Goal: Task Accomplishment & Management: Complete application form

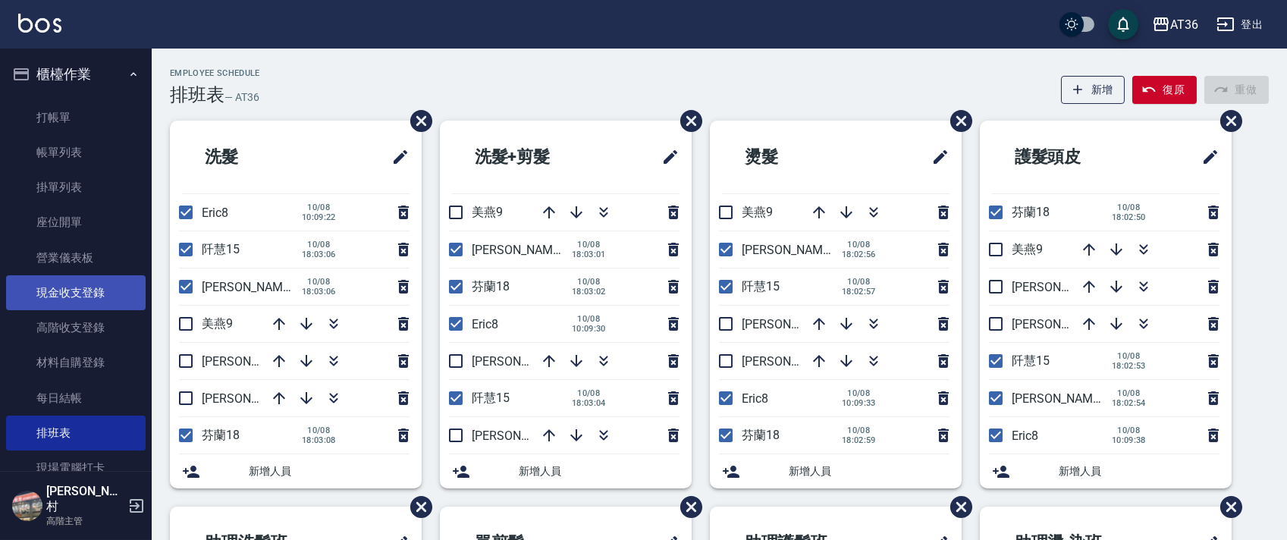
click at [100, 300] on link "現金收支登錄" at bounding box center [76, 292] width 140 height 35
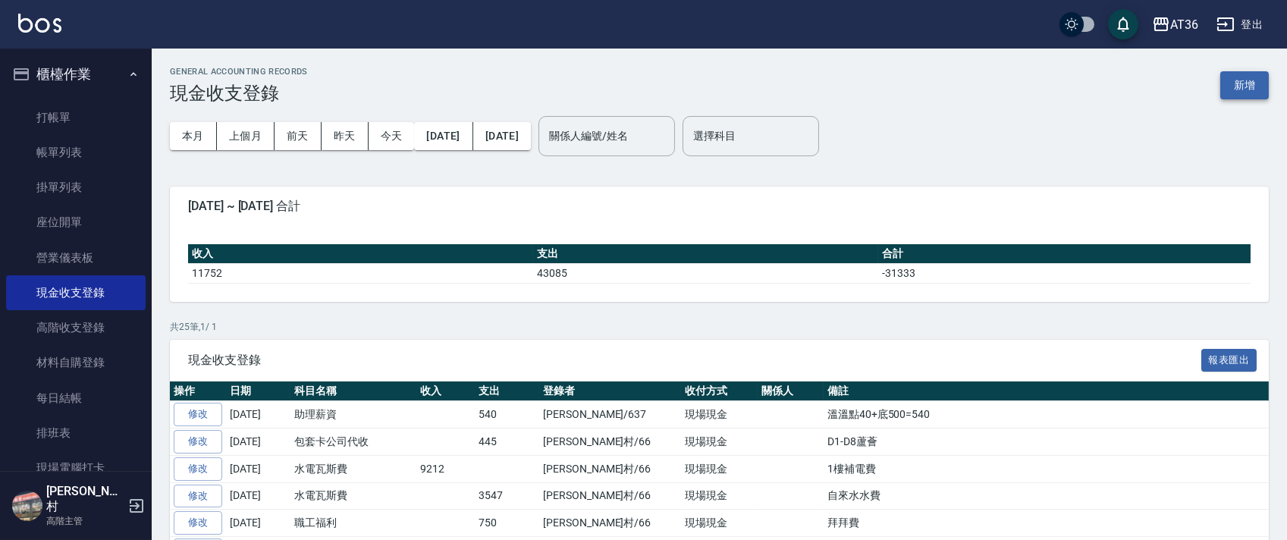
click at [1260, 86] on button "新增" at bounding box center [1244, 85] width 49 height 28
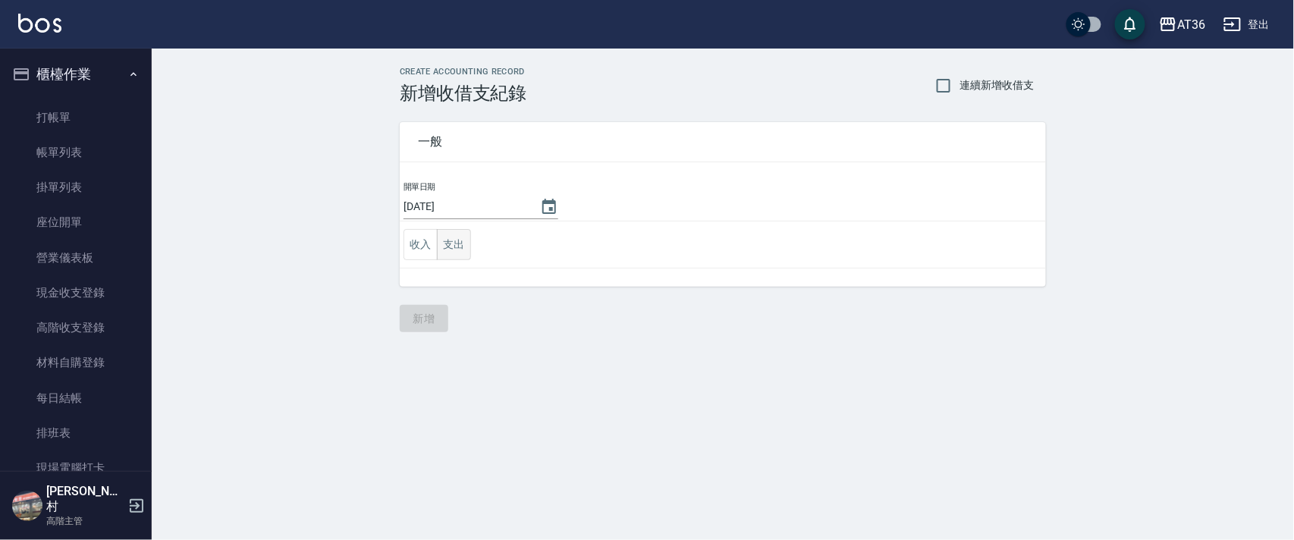
click at [447, 247] on button "支出" at bounding box center [454, 244] width 34 height 31
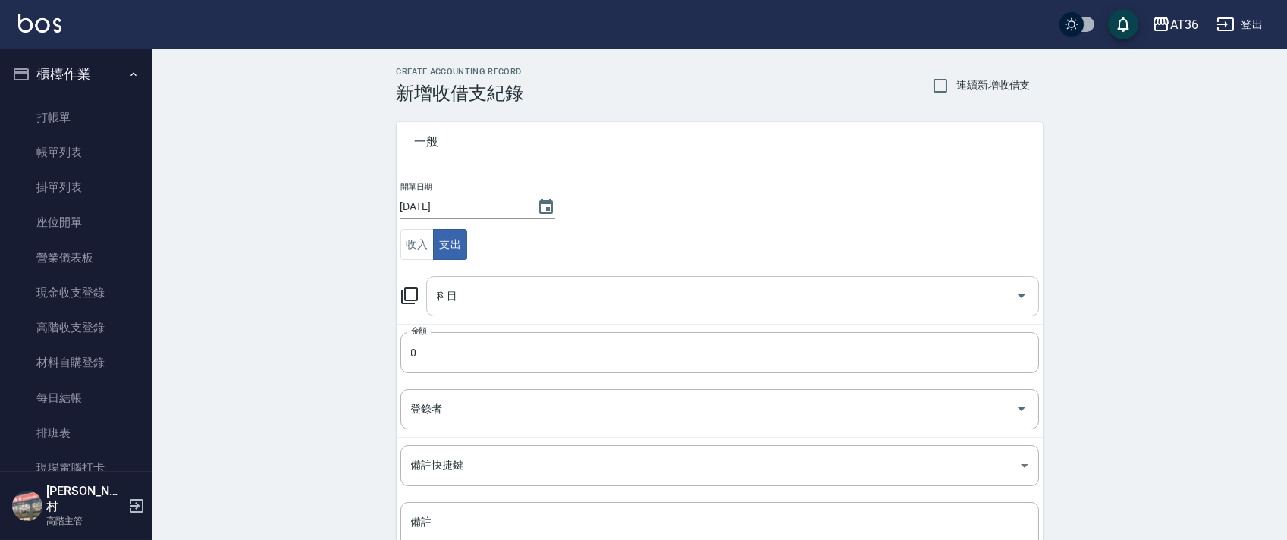
click at [443, 300] on div "科目 科目" at bounding box center [732, 296] width 613 height 40
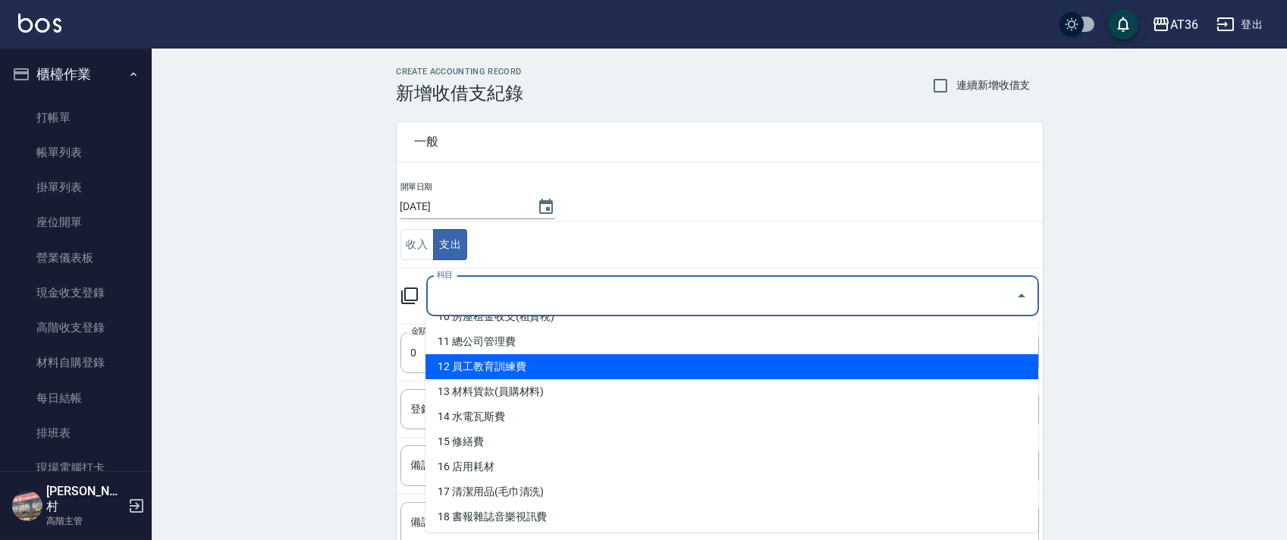
scroll to position [303, 0]
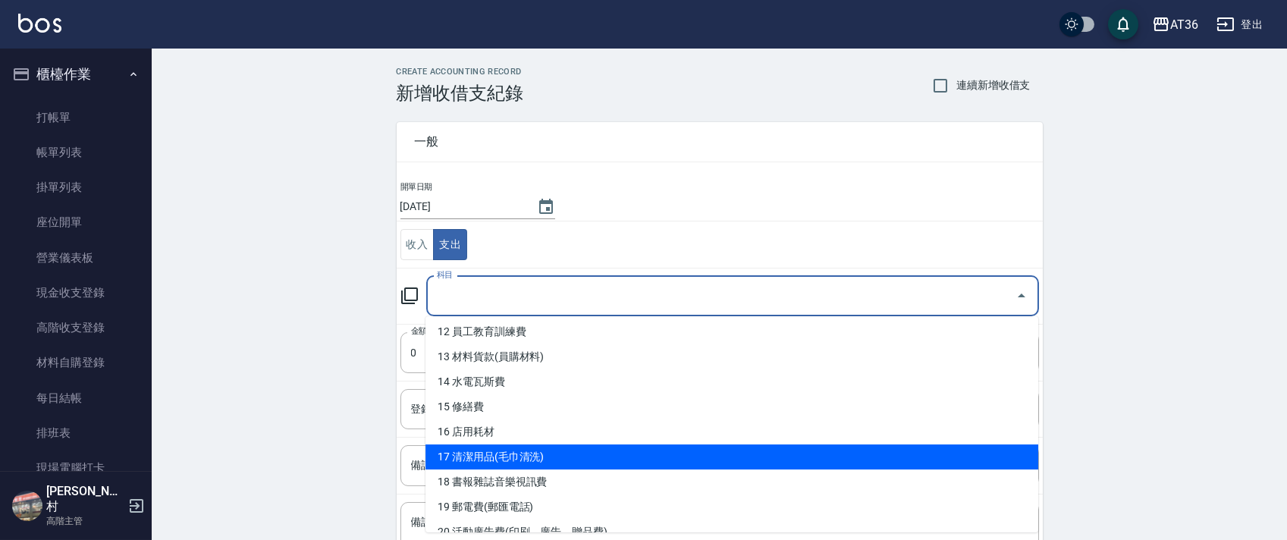
click at [513, 459] on li "17 清潔用品(毛巾清洗)" at bounding box center [732, 456] width 613 height 25
type input "17 清潔用品(毛巾清洗)"
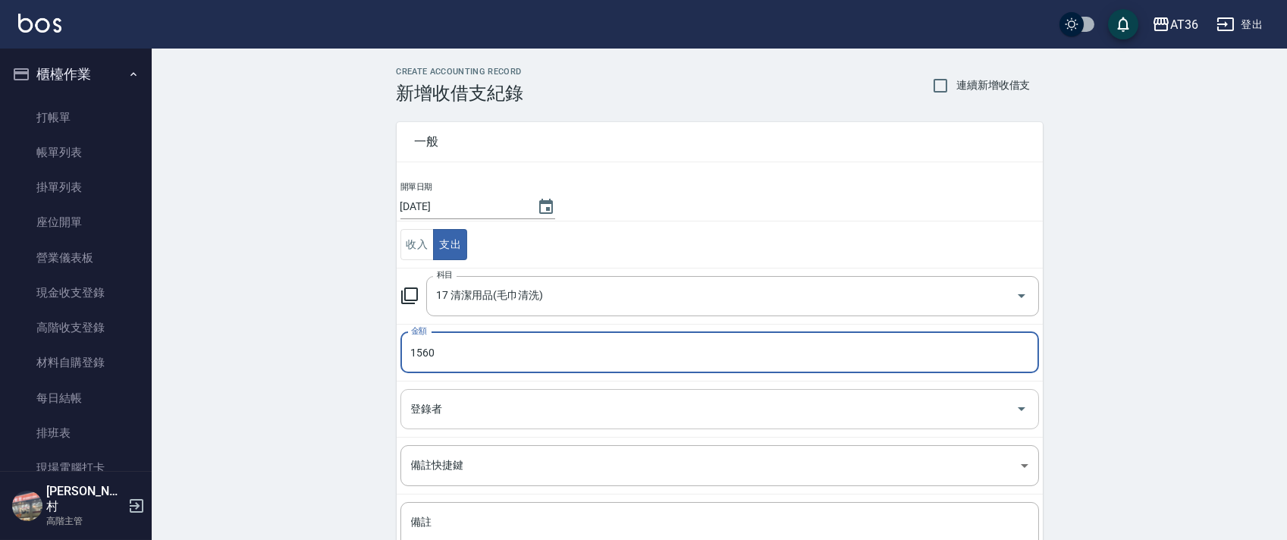
type input "1560"
click at [430, 410] on div "登錄者 登錄者" at bounding box center [719, 409] width 639 height 40
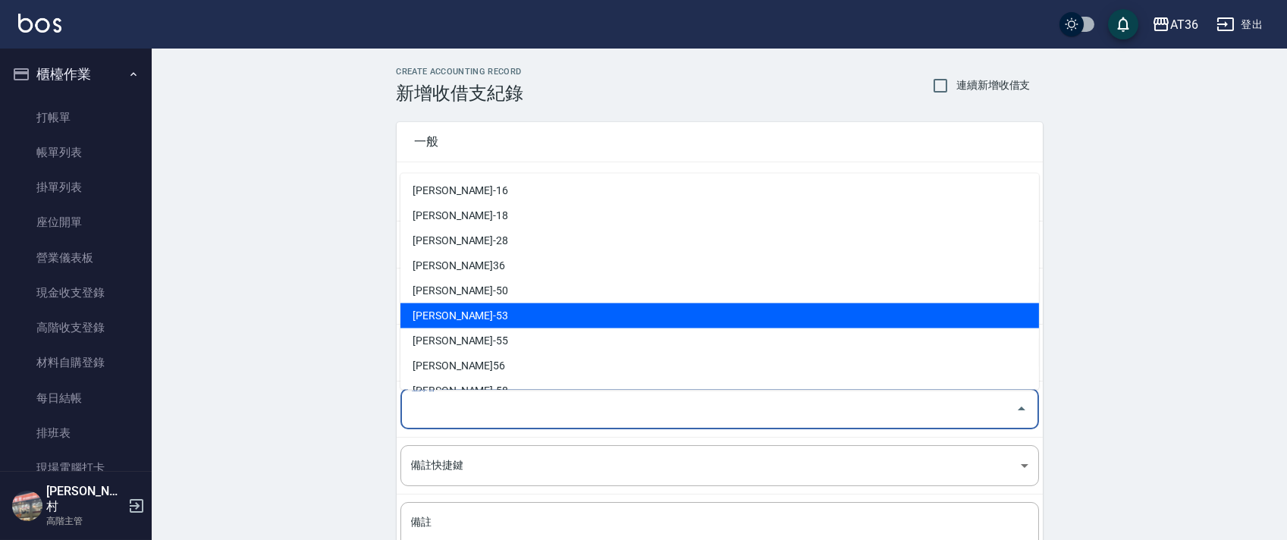
scroll to position [247, 0]
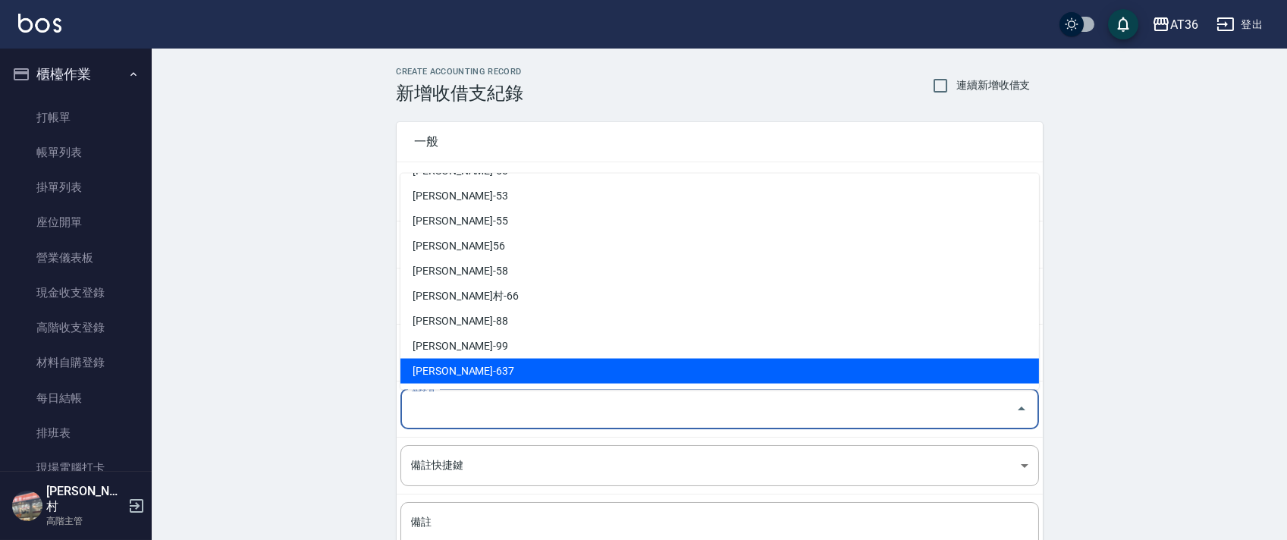
click at [443, 368] on li "[PERSON_NAME]-637" at bounding box center [719, 371] width 639 height 25
type input "[PERSON_NAME]-637"
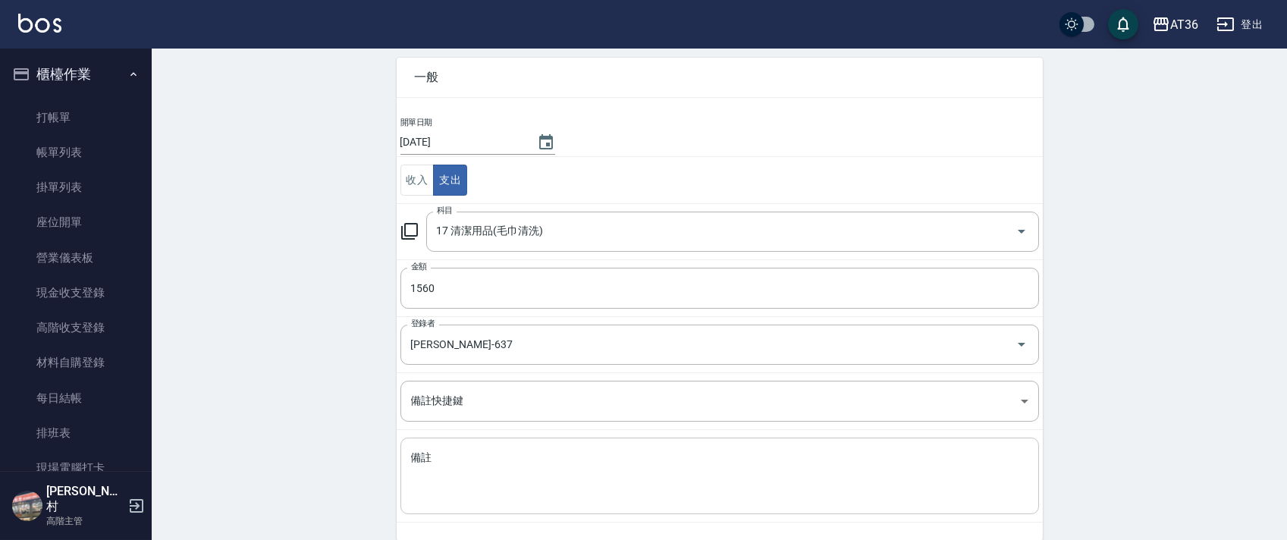
scroll to position [129, 0]
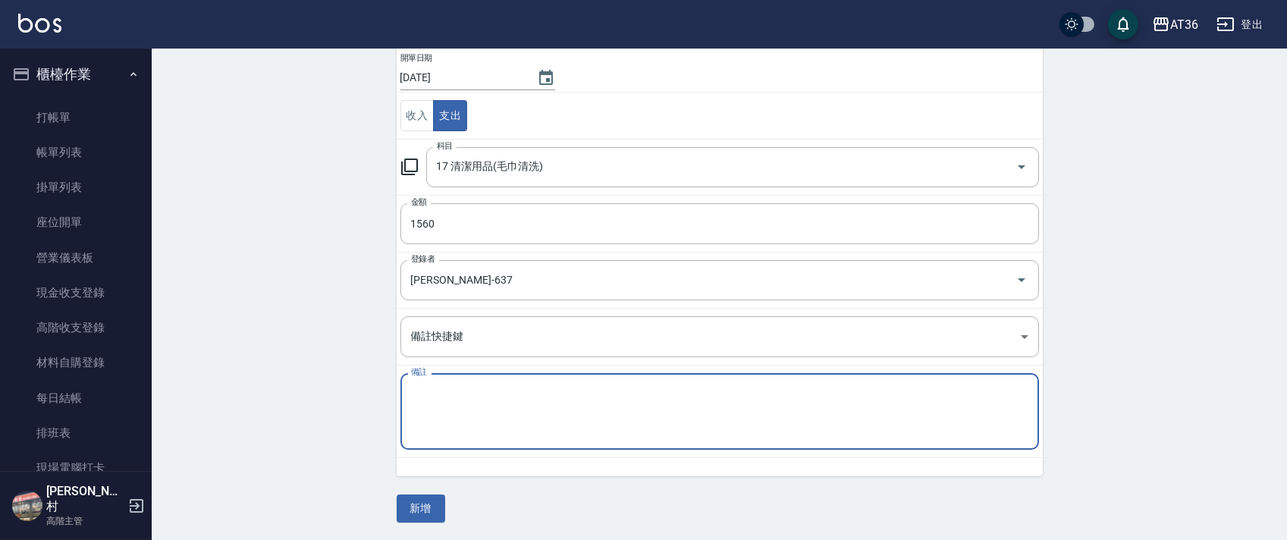
click at [432, 388] on textarea "備註" at bounding box center [719, 412] width 617 height 52
drag, startPoint x: 422, startPoint y: 392, endPoint x: 470, endPoint y: 378, distance: 49.9
click at [422, 393] on textarea "[PERSON_NAME]" at bounding box center [719, 412] width 617 height 52
click at [419, 387] on textarea "[PERSON_NAME]" at bounding box center [719, 412] width 617 height 52
type textarea "潔盈貨款"
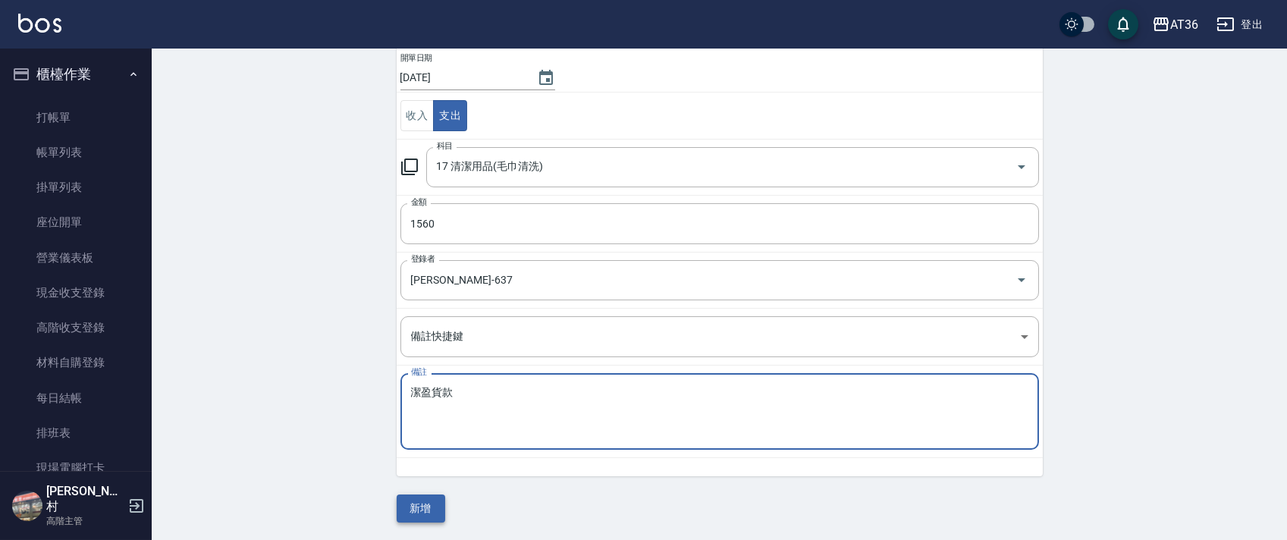
click at [418, 507] on button "新增" at bounding box center [421, 509] width 49 height 28
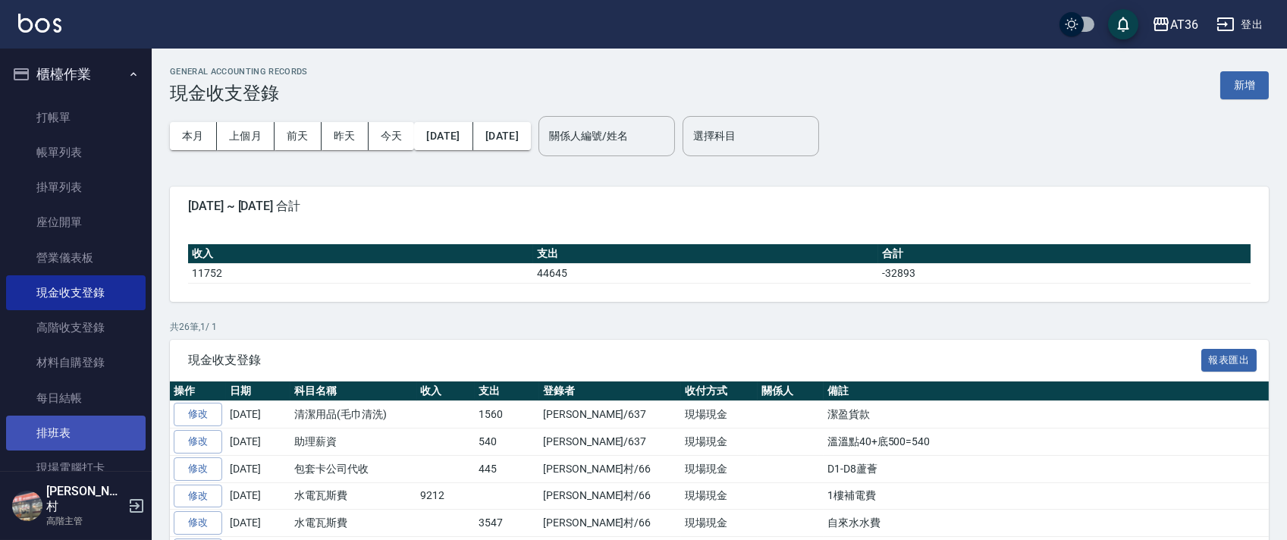
drag, startPoint x: 74, startPoint y: 439, endPoint x: 62, endPoint y: 449, distance: 15.1
click at [71, 439] on link "排班表" at bounding box center [76, 433] width 140 height 35
